Goal: Information Seeking & Learning: Learn about a topic

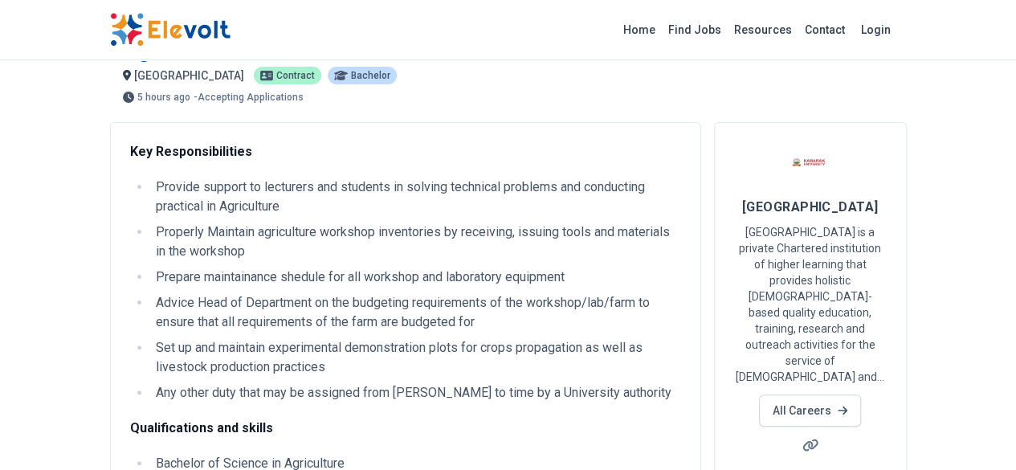
scroll to position [27, 0]
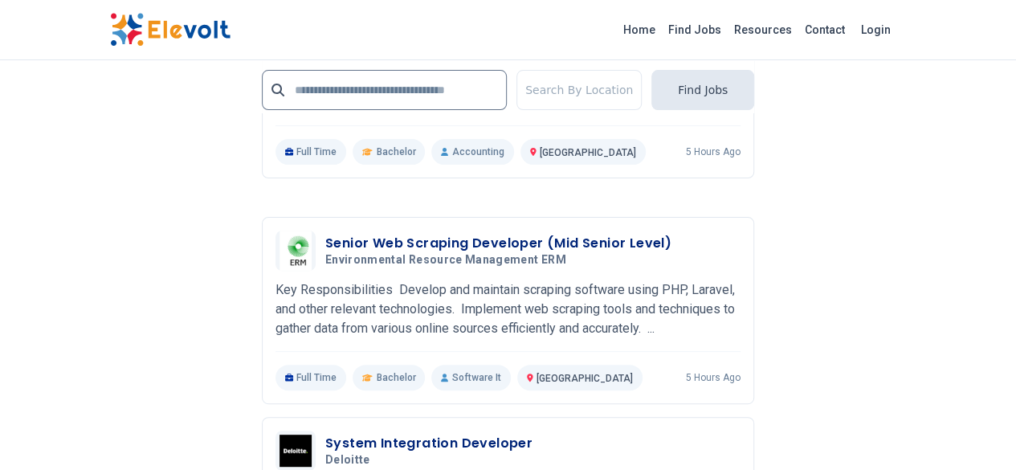
scroll to position [3186, 0]
